Goal: Navigation & Orientation: Go to known website

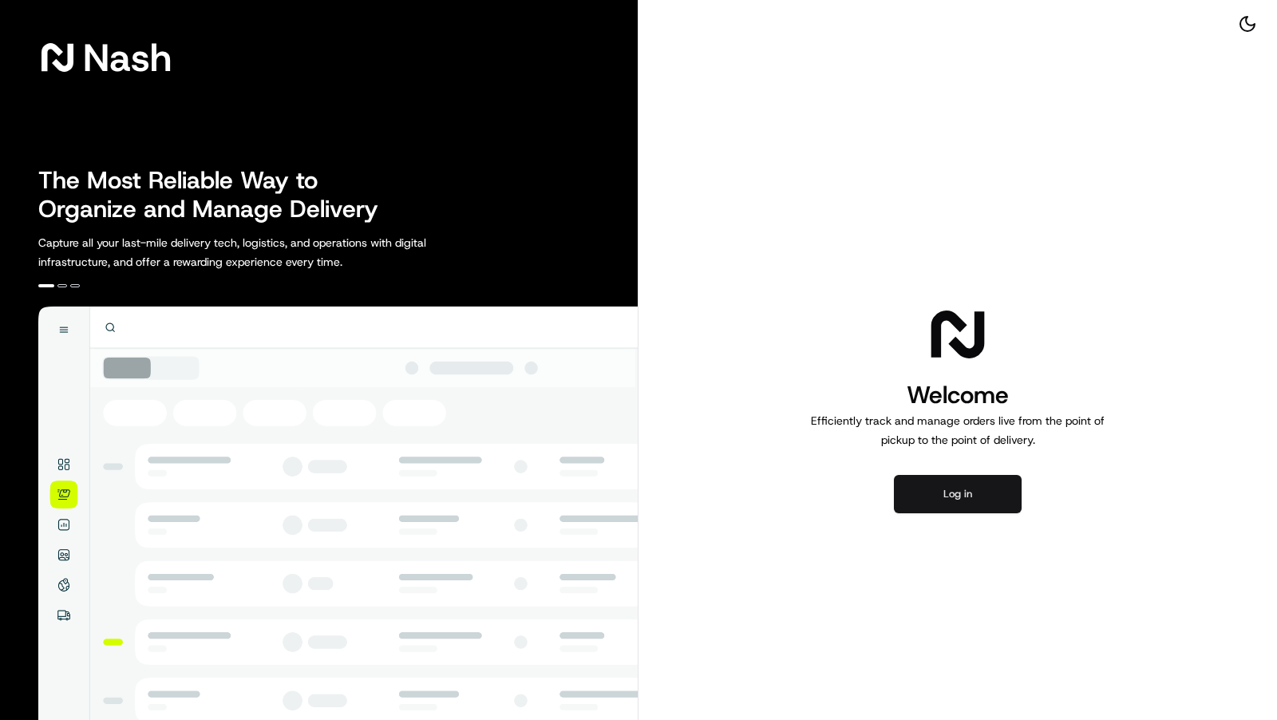
click at [963, 506] on button "Log in" at bounding box center [958, 494] width 128 height 38
